Goal: Transaction & Acquisition: Subscribe to service/newsletter

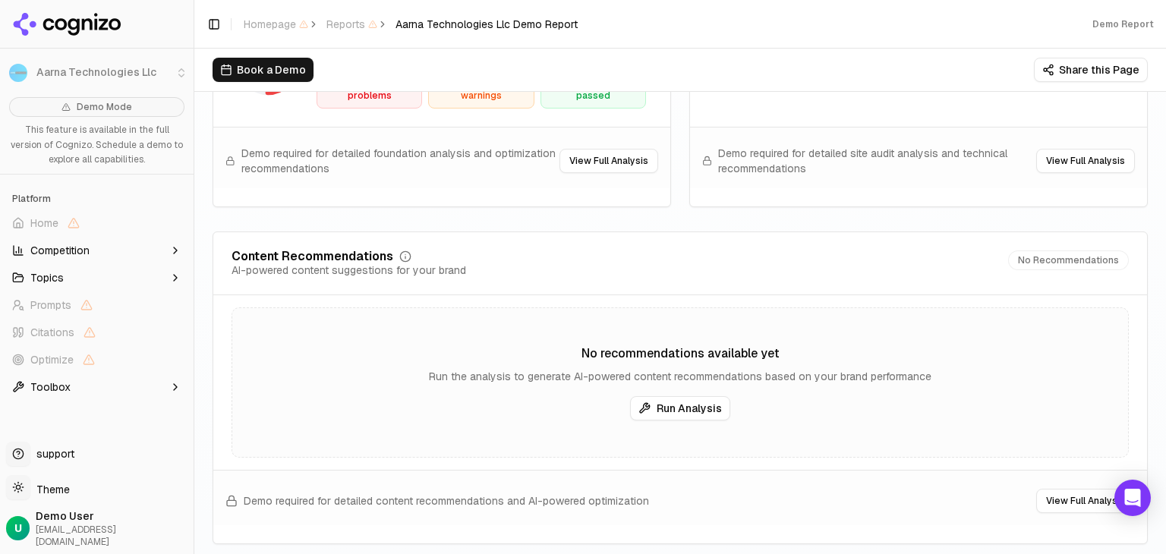
scroll to position [2429, 0]
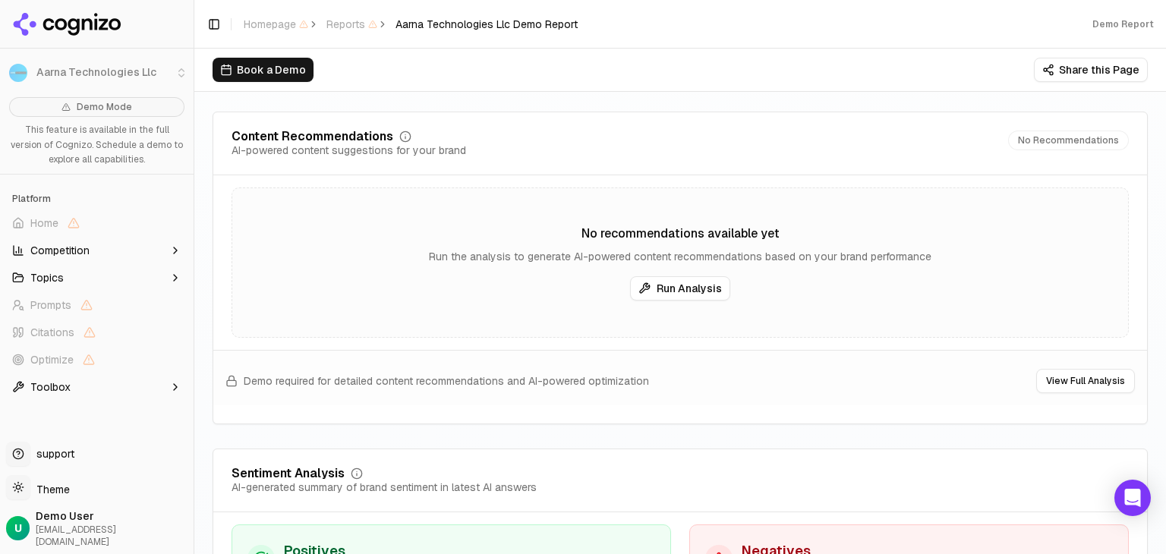
click at [77, 254] on span "Competition" at bounding box center [59, 250] width 59 height 15
click at [172, 250] on icon "button" at bounding box center [175, 250] width 6 height 3
click at [52, 277] on span "Topics" at bounding box center [46, 277] width 33 height 15
click at [77, 28] on icon at bounding box center [73, 26] width 11 height 17
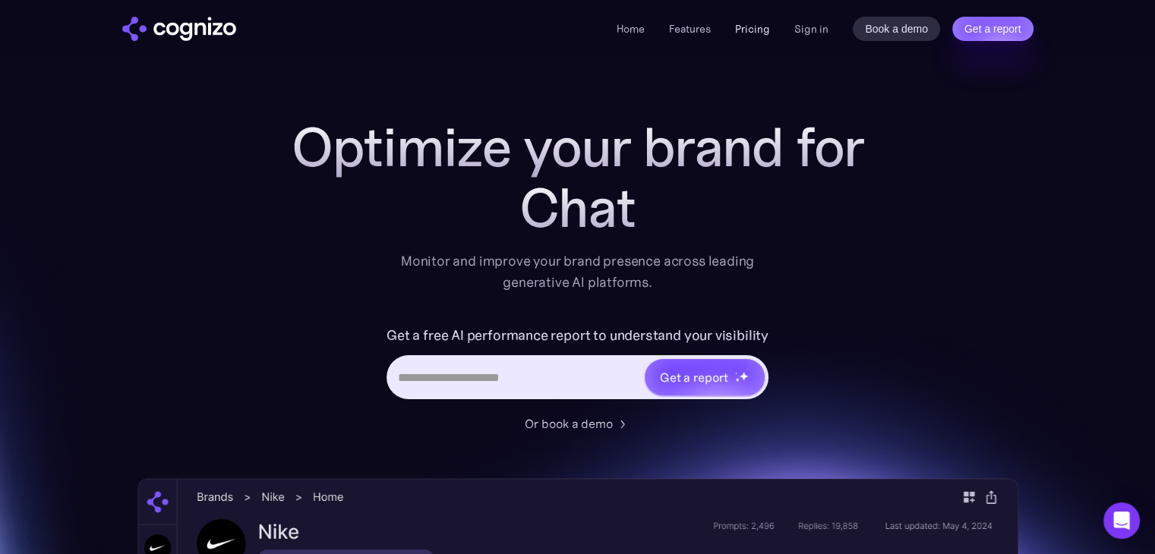
click at [751, 28] on link "Pricing" at bounding box center [752, 29] width 35 height 14
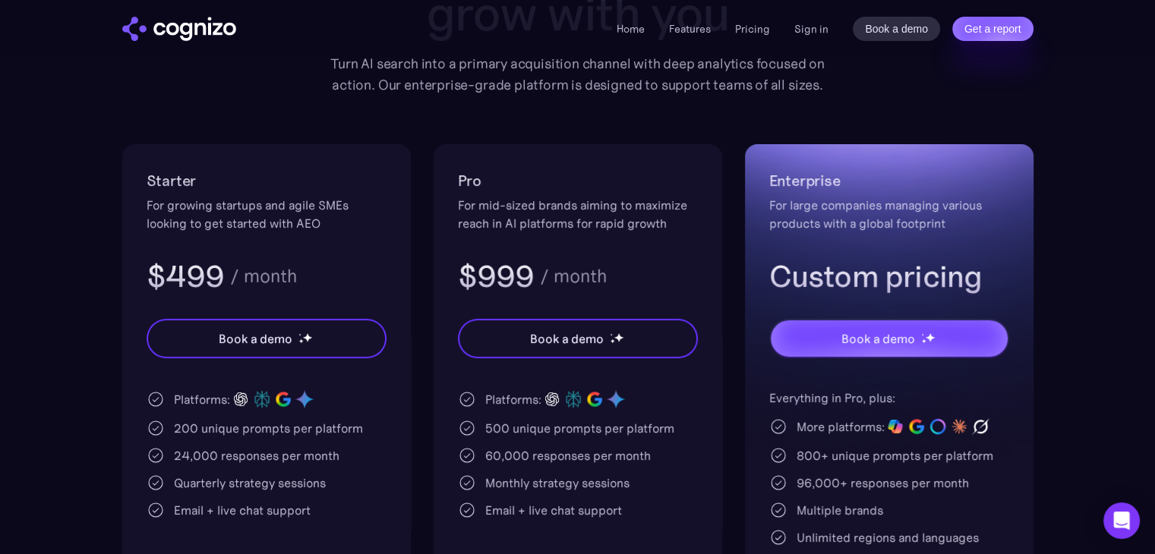
scroll to position [228, 0]
